Goal: Task Accomplishment & Management: Use online tool/utility

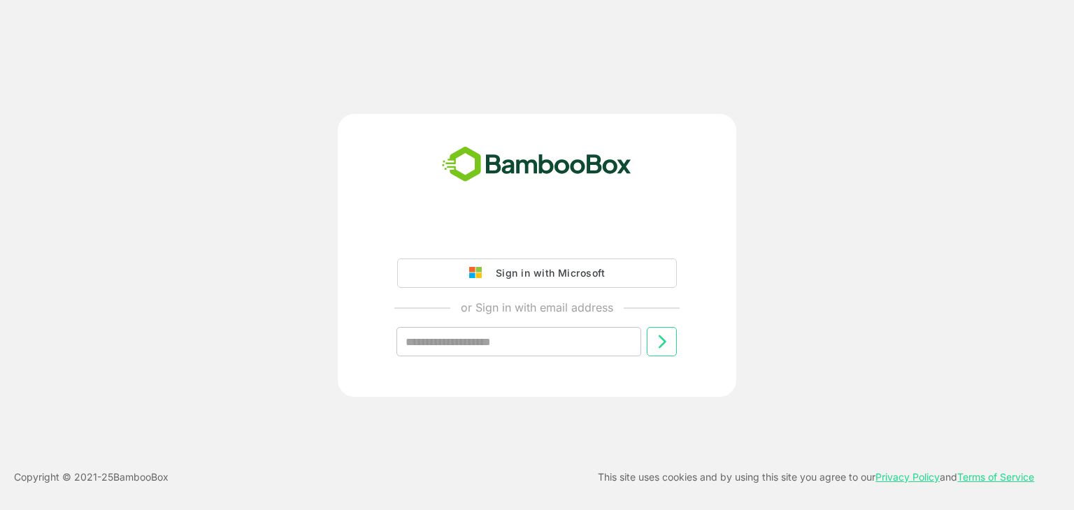
click at [372, 236] on div "Sign in with Microsoft or Sign in with email address ​" at bounding box center [537, 300] width 348 height 158
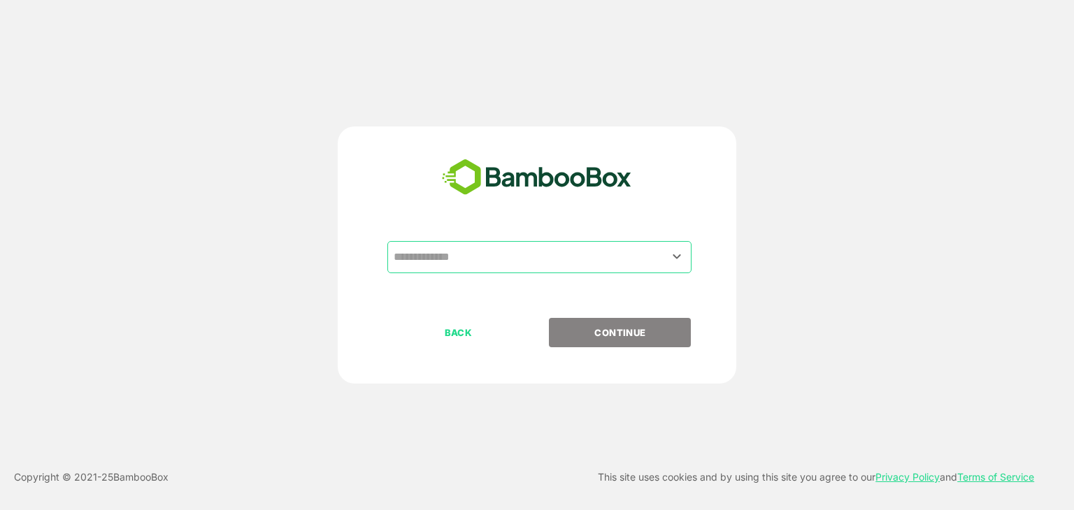
click at [529, 247] on input "text" at bounding box center [539, 257] width 299 height 27
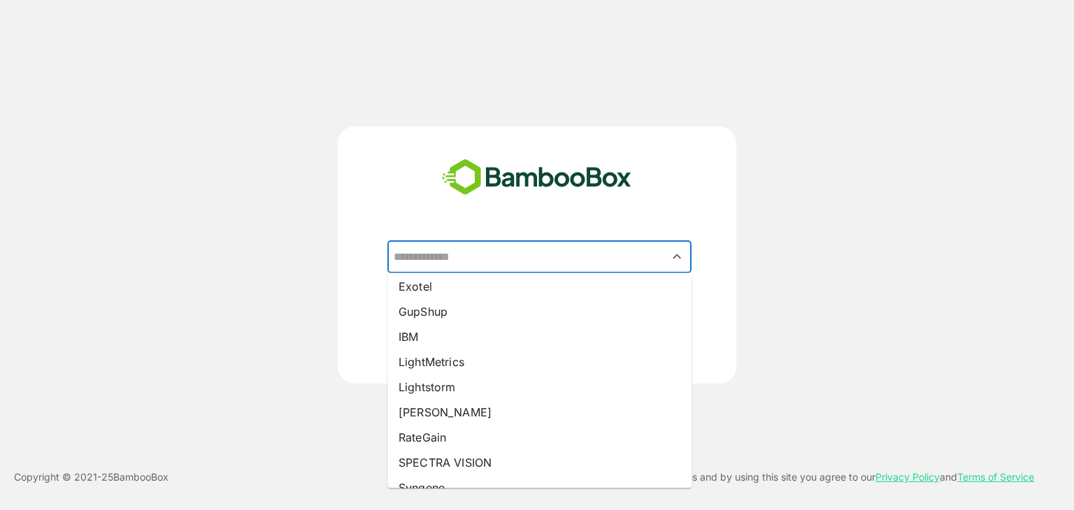
scroll to position [249, 0]
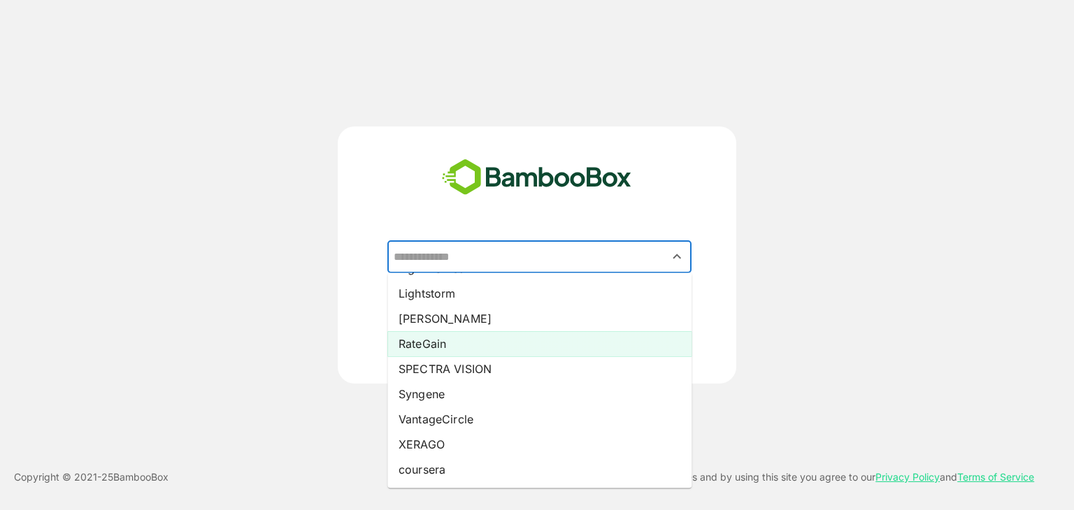
click at [461, 345] on li "RateGain" at bounding box center [539, 343] width 304 height 25
type input "********"
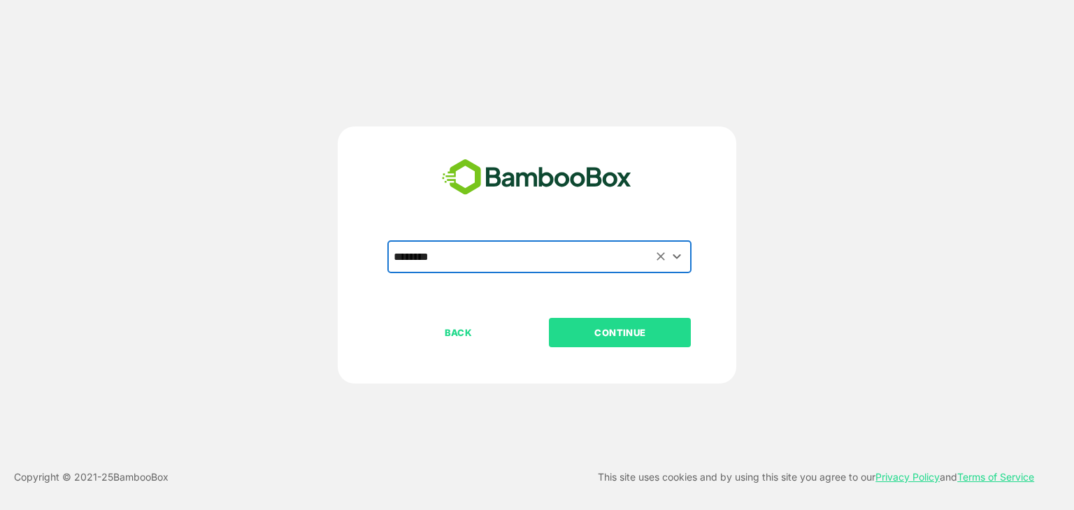
click at [624, 327] on p "CONTINUE" at bounding box center [620, 332] width 140 height 15
